Goal: Transaction & Acquisition: Subscribe to service/newsletter

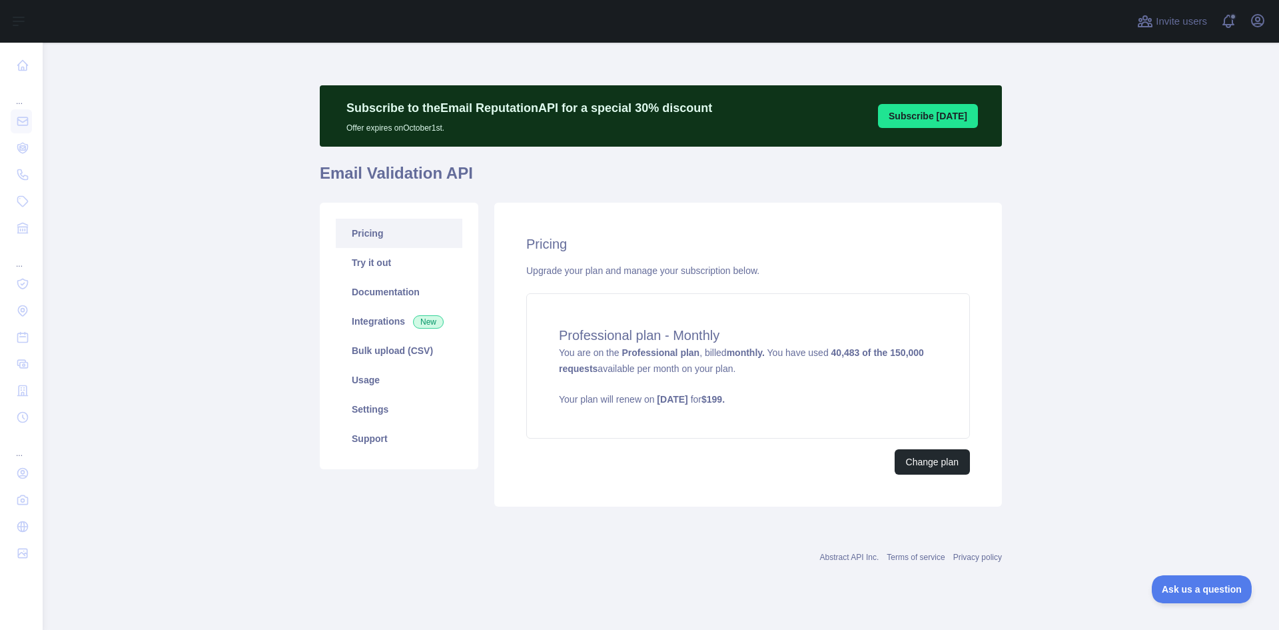
click at [233, 252] on main "Subscribe to the Email Reputation API for a special 30 % discount Offer expires…" at bounding box center [661, 336] width 1237 height 587
